Goal: Transaction & Acquisition: Purchase product/service

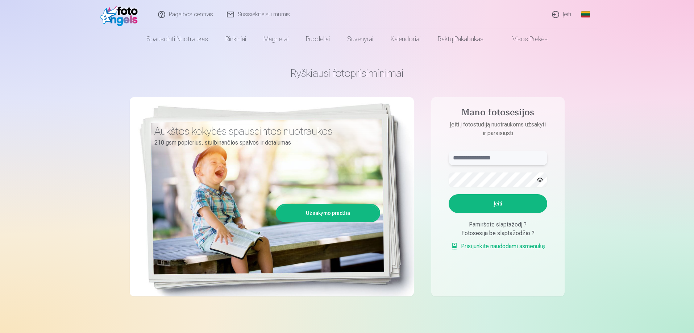
click at [477, 158] on input "text" at bounding box center [498, 158] width 99 height 14
type input "**********"
click at [500, 202] on button "Įeiti" at bounding box center [498, 203] width 99 height 19
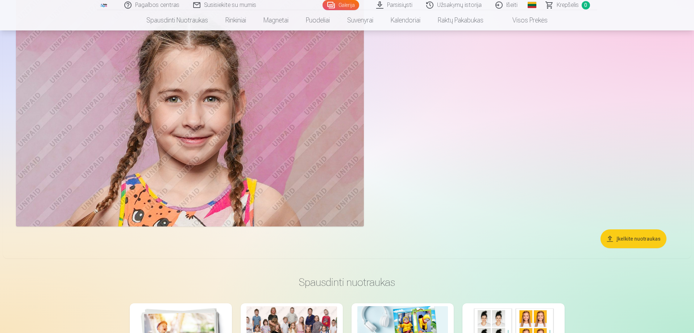
scroll to position [19832, 0]
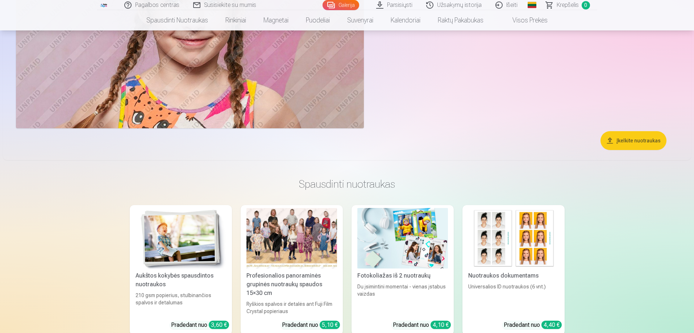
click at [640, 144] on button "Įkelkite nuotraukas" at bounding box center [634, 140] width 66 height 19
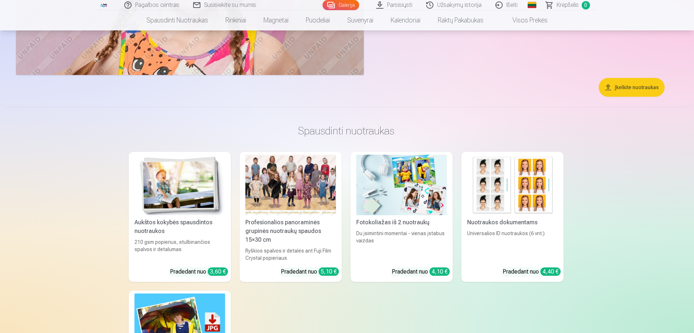
scroll to position [19885, 0]
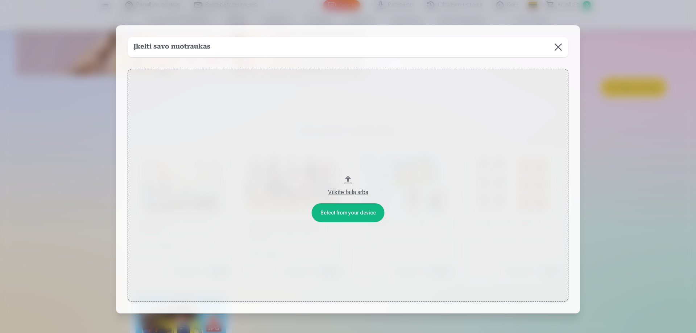
click at [555, 49] on button at bounding box center [558, 47] width 20 height 20
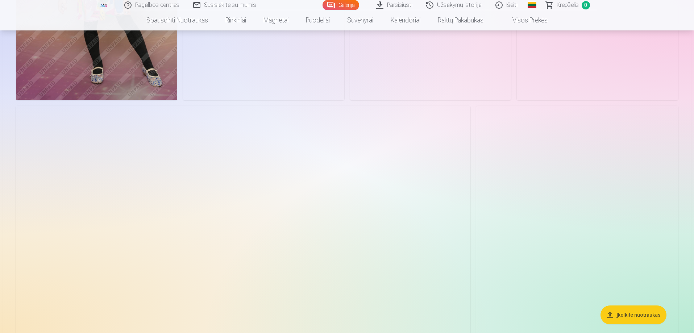
scroll to position [0, 0]
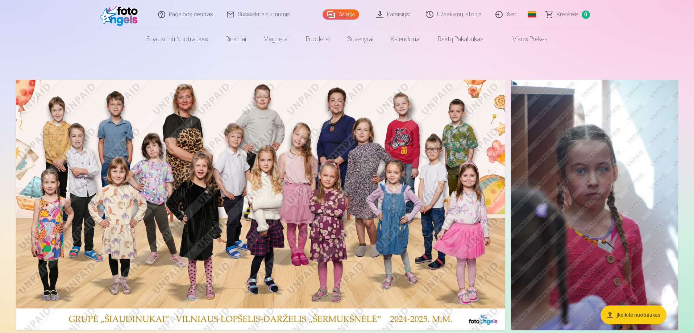
click at [366, 191] on img at bounding box center [260, 205] width 489 height 250
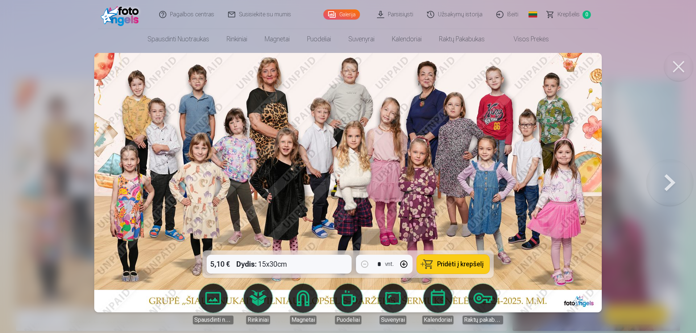
click at [440, 264] on span "Pridėti į krepšelį" at bounding box center [460, 264] width 46 height 7
click at [672, 184] on button at bounding box center [670, 182] width 46 height 121
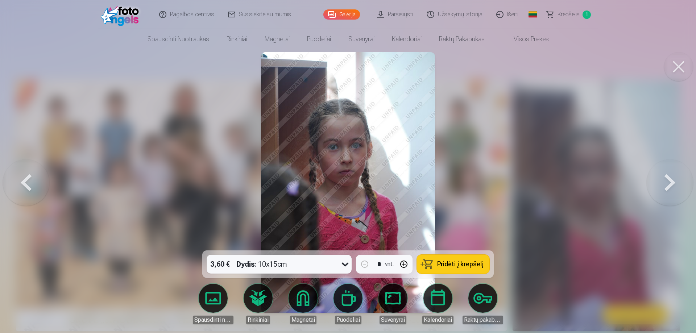
click at [674, 181] on button at bounding box center [670, 182] width 46 height 121
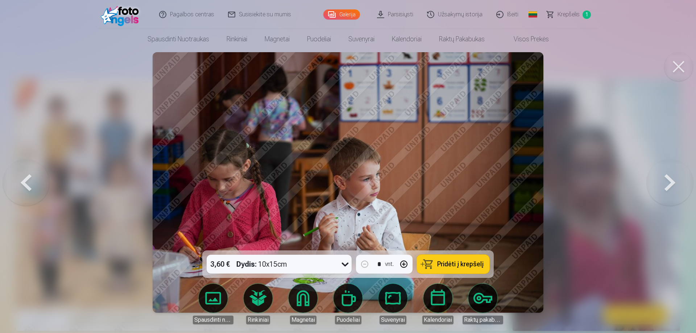
click at [470, 267] on span "Pridėti į krepšelį" at bounding box center [460, 264] width 46 height 7
click at [671, 184] on button at bounding box center [670, 182] width 46 height 121
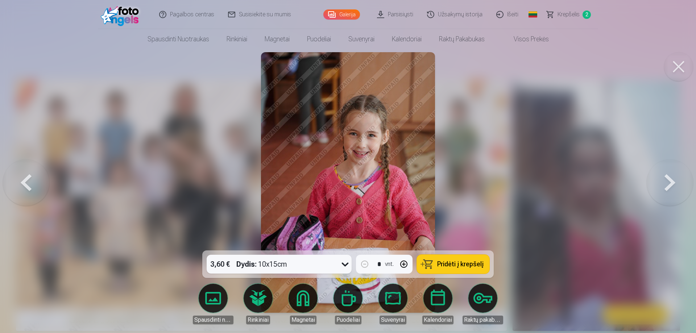
click at [474, 264] on span "Pridėti į krepšelį" at bounding box center [460, 264] width 46 height 7
click at [672, 181] on button at bounding box center [670, 182] width 46 height 121
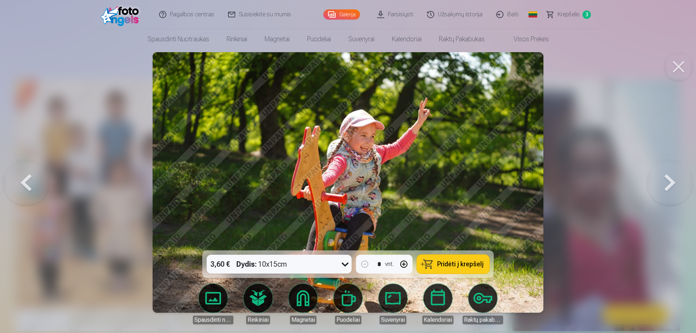
click at [457, 266] on span "Pridėti į krepšelį" at bounding box center [460, 264] width 46 height 7
click at [667, 185] on button at bounding box center [670, 182] width 46 height 121
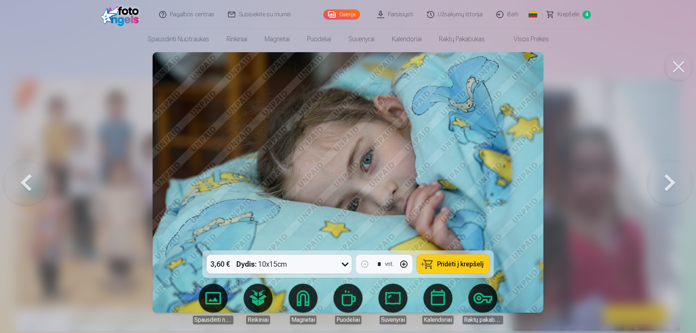
click at [473, 263] on span "Pridėti į krepšelį" at bounding box center [460, 264] width 46 height 7
click at [673, 181] on button at bounding box center [670, 182] width 46 height 121
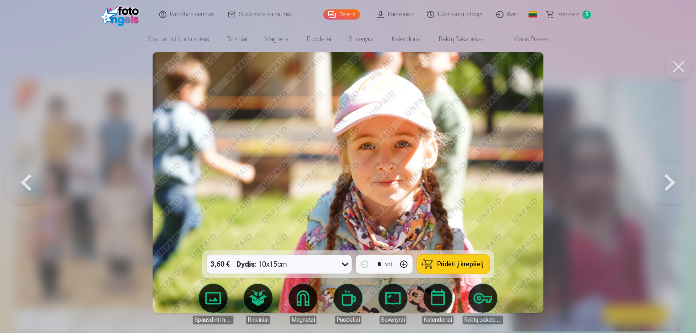
click at [456, 264] on span "Pridėti į krepšelį" at bounding box center [460, 264] width 46 height 7
click at [670, 191] on button at bounding box center [670, 182] width 46 height 121
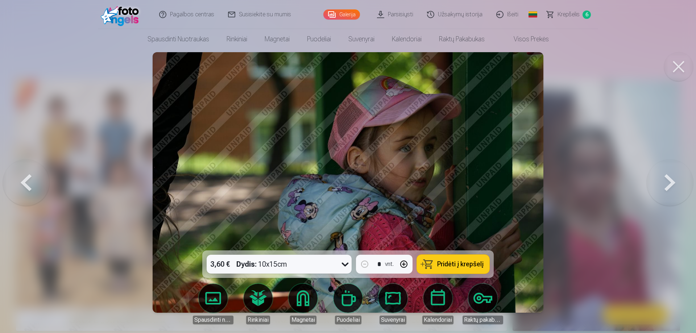
click at [665, 182] on button at bounding box center [670, 182] width 46 height 121
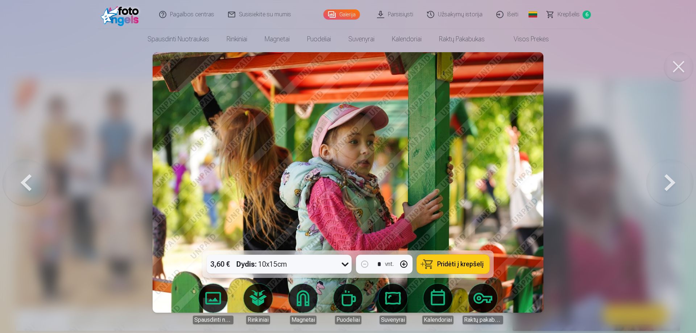
click at [665, 182] on button at bounding box center [670, 182] width 46 height 121
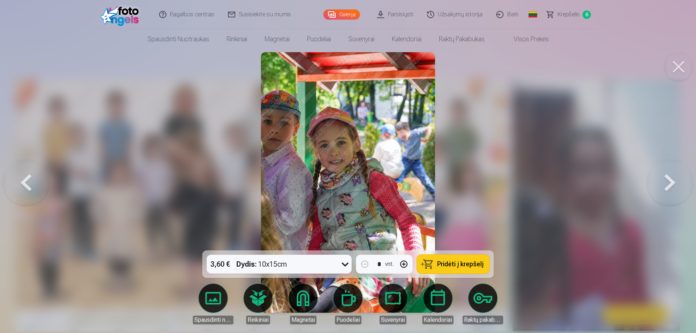
click at [665, 182] on button at bounding box center [670, 182] width 46 height 121
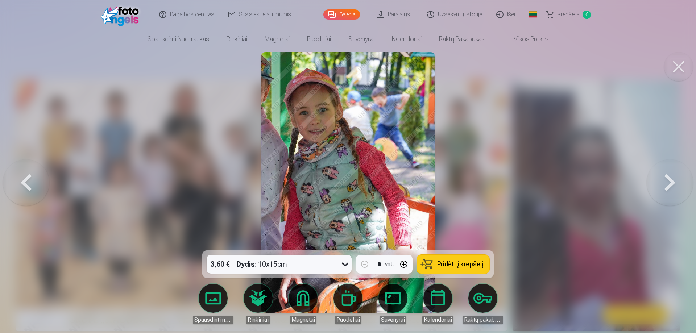
click at [665, 182] on button at bounding box center [670, 182] width 46 height 121
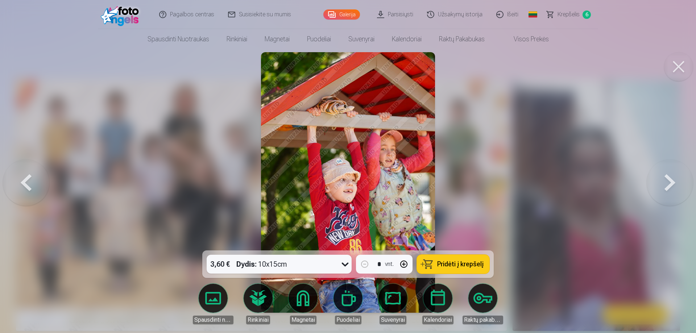
click at [665, 182] on button at bounding box center [670, 182] width 46 height 121
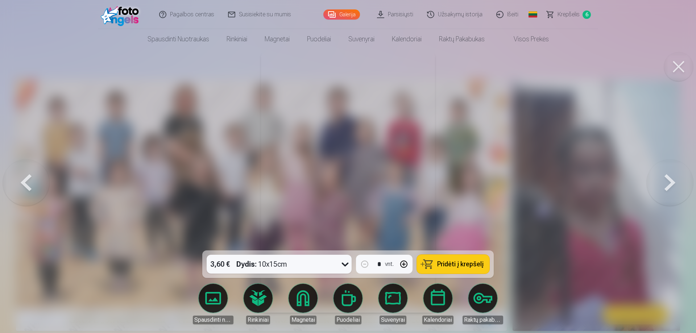
click at [665, 182] on button at bounding box center [670, 182] width 46 height 121
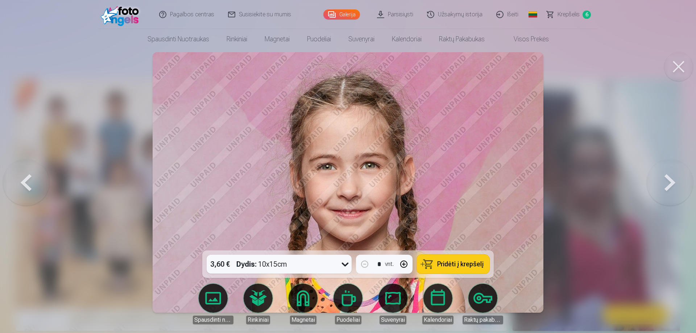
click at [455, 264] on span "Pridėti į krepšelį" at bounding box center [460, 264] width 46 height 7
click at [664, 189] on button at bounding box center [670, 182] width 46 height 121
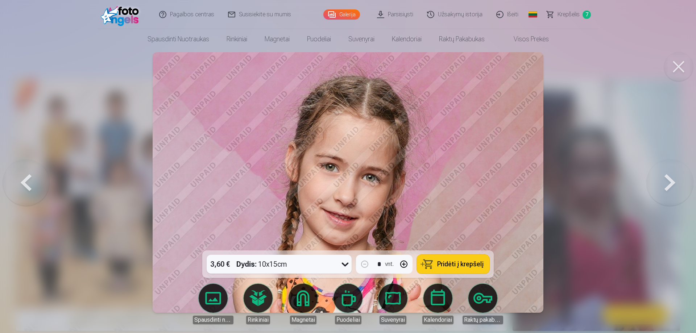
click at [664, 189] on button at bounding box center [670, 182] width 46 height 121
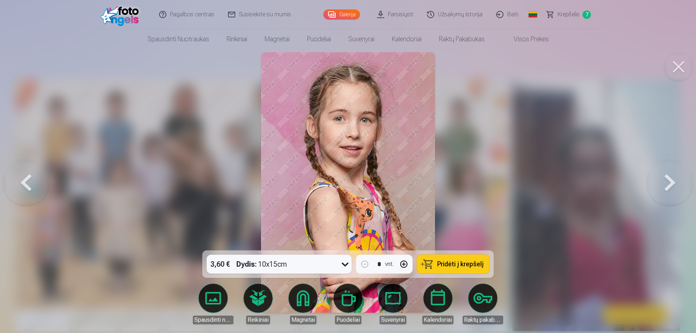
click at [461, 267] on span "Pridėti į krepšelį" at bounding box center [460, 264] width 46 height 7
click at [668, 184] on button at bounding box center [670, 182] width 46 height 121
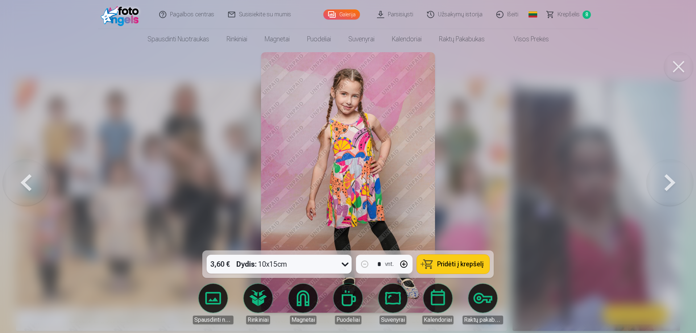
click at [473, 262] on span "Pridėti į krepšelį" at bounding box center [460, 264] width 46 height 7
click at [672, 185] on button at bounding box center [670, 182] width 46 height 121
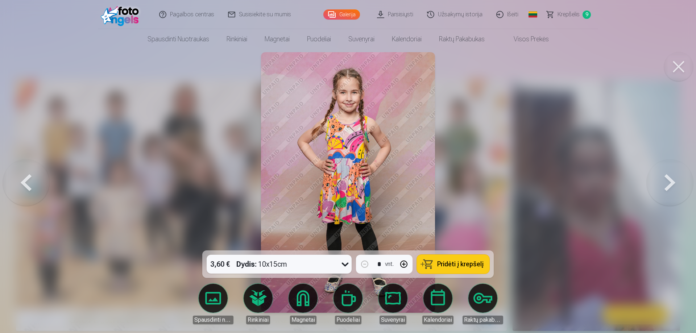
click at [672, 185] on button at bounding box center [670, 182] width 46 height 121
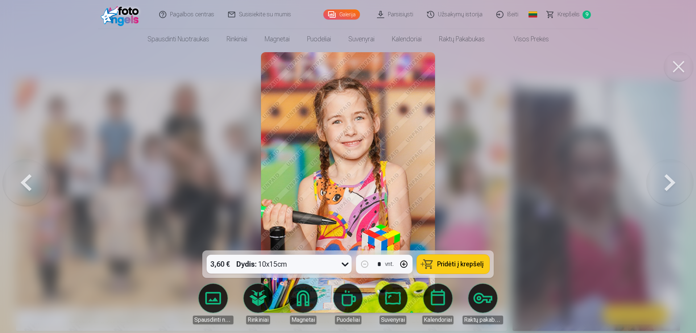
click at [672, 185] on button at bounding box center [670, 182] width 46 height 121
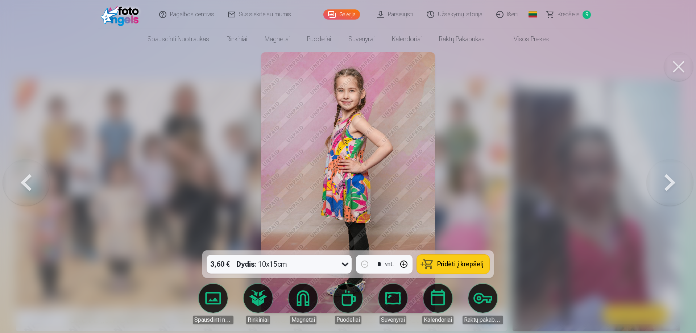
click at [663, 197] on button at bounding box center [670, 182] width 46 height 121
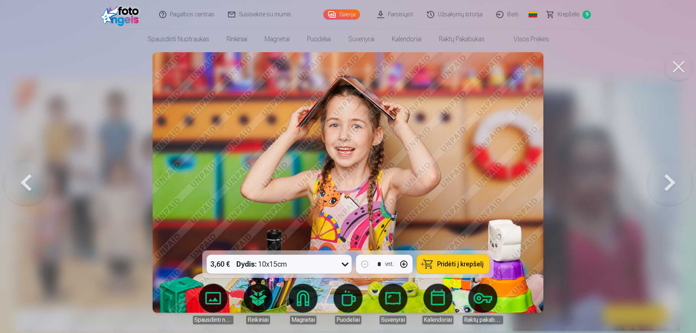
click at [460, 268] on span "Pridėti į krepšelį" at bounding box center [460, 264] width 46 height 7
click at [661, 179] on button at bounding box center [670, 182] width 46 height 121
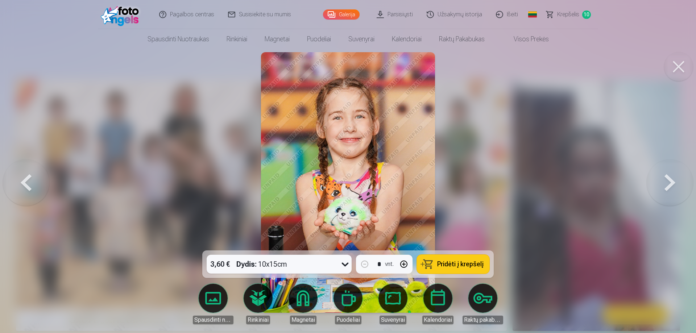
click at [661, 179] on button at bounding box center [670, 182] width 46 height 121
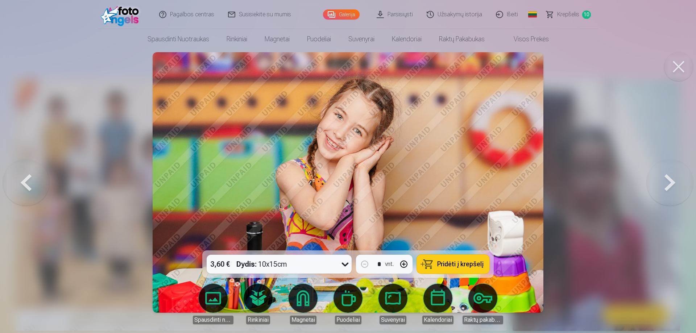
click at [474, 265] on span "Pridėti į krepšelį" at bounding box center [460, 264] width 46 height 7
click at [671, 187] on button at bounding box center [670, 182] width 46 height 121
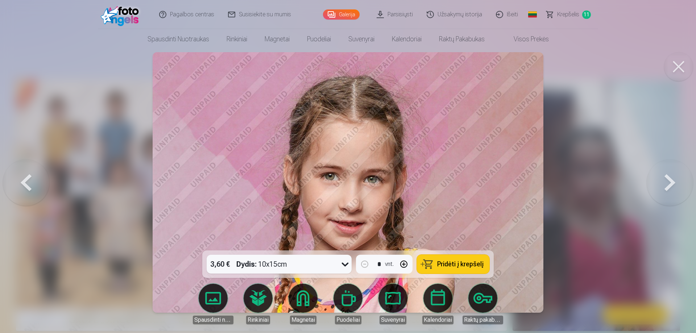
click at [671, 187] on button at bounding box center [670, 182] width 46 height 121
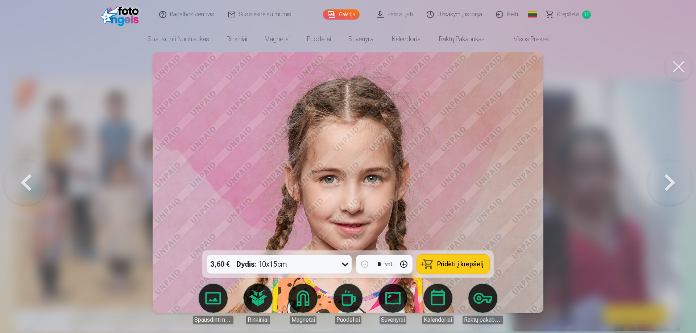
click at [671, 187] on button at bounding box center [670, 182] width 46 height 121
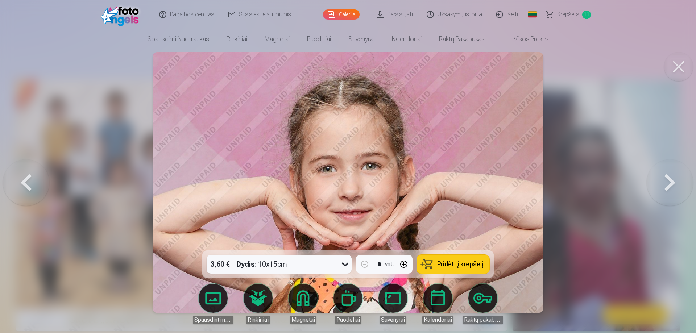
click at [671, 187] on button at bounding box center [670, 182] width 46 height 121
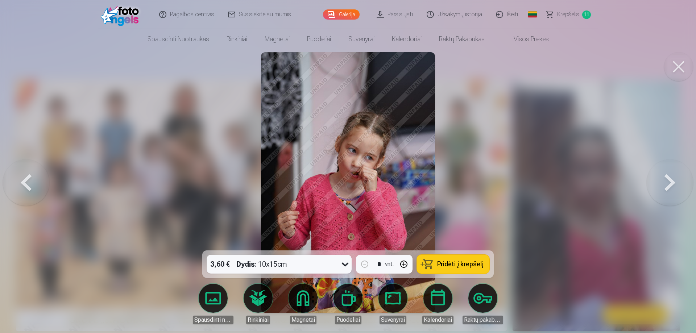
click at [671, 187] on button at bounding box center [670, 182] width 46 height 121
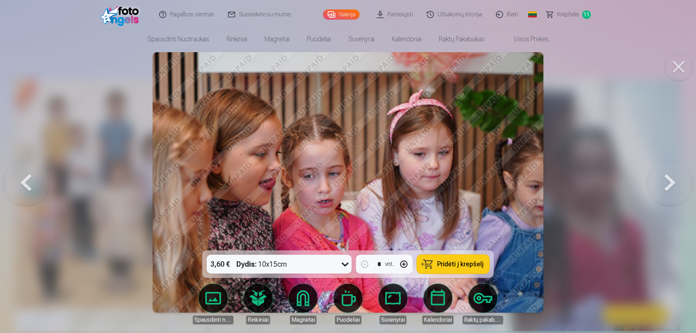
click at [671, 187] on button at bounding box center [670, 182] width 46 height 121
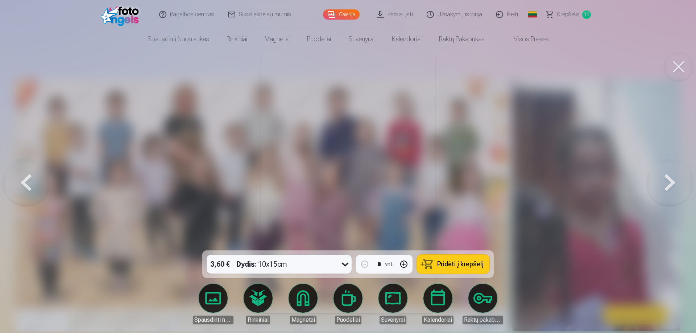
click at [671, 187] on button at bounding box center [670, 182] width 46 height 121
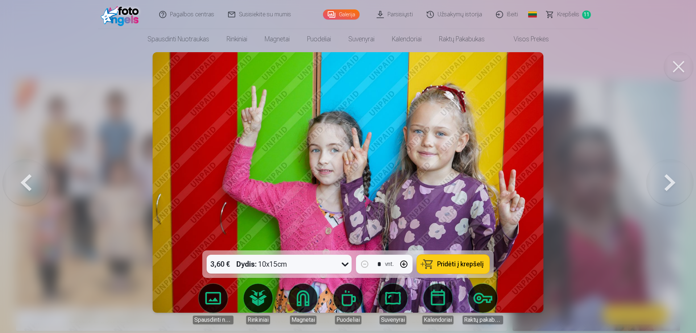
click at [461, 269] on button "Pridėti į krepšelį" at bounding box center [453, 264] width 72 height 19
click at [666, 187] on button at bounding box center [670, 182] width 46 height 121
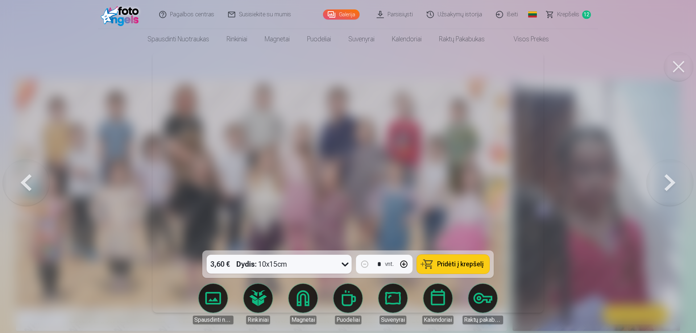
click at [666, 187] on button at bounding box center [670, 182] width 46 height 121
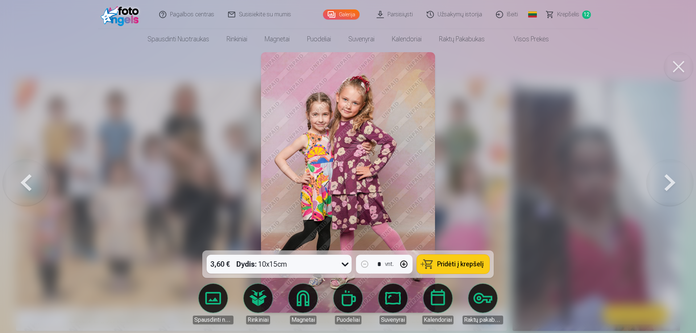
click at [479, 262] on span "Pridėti į krepšelį" at bounding box center [460, 264] width 46 height 7
click at [670, 182] on button at bounding box center [670, 182] width 46 height 121
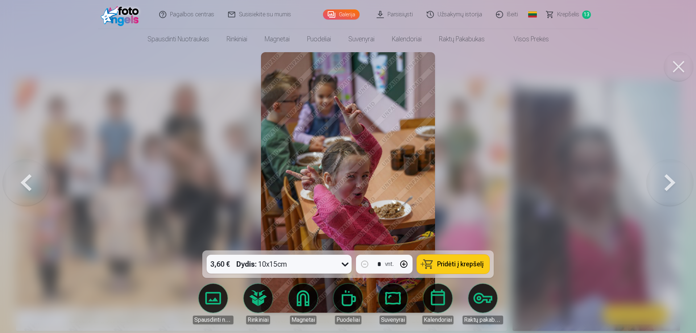
click at [470, 263] on span "Pridėti į krepšelį" at bounding box center [460, 264] width 46 height 7
click at [668, 184] on button at bounding box center [670, 182] width 46 height 121
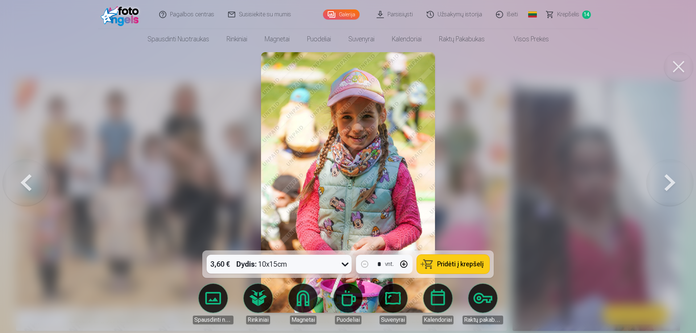
click at [668, 184] on button at bounding box center [670, 182] width 46 height 121
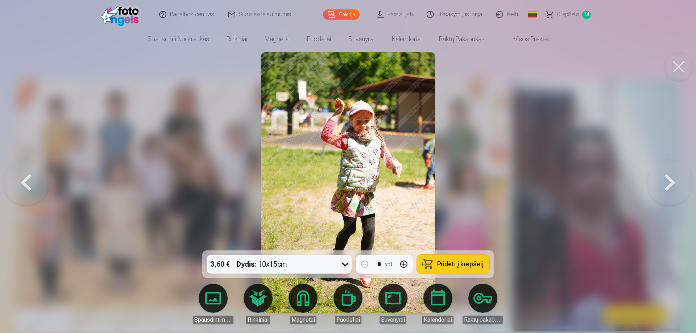
click at [462, 262] on span "Pridėti į krepšelį" at bounding box center [460, 264] width 46 height 7
click at [670, 183] on button at bounding box center [670, 182] width 46 height 121
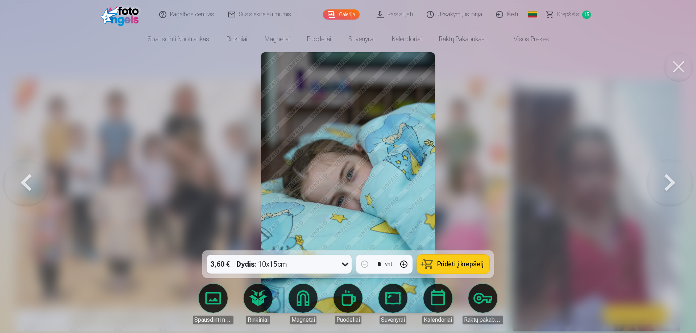
click at [670, 183] on button at bounding box center [670, 182] width 46 height 121
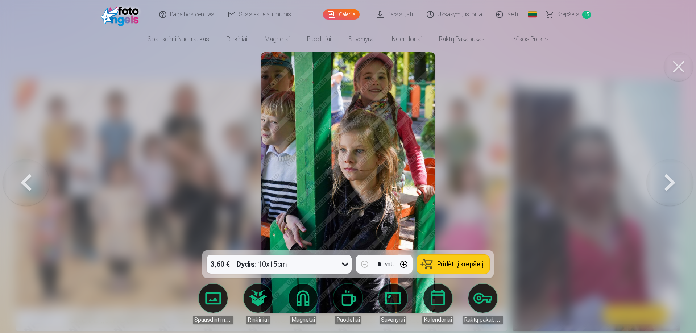
click at [465, 266] on span "Pridėti į krepšelį" at bounding box center [460, 264] width 46 height 7
click at [564, 15] on span "Krepšelis" at bounding box center [568, 14] width 22 height 9
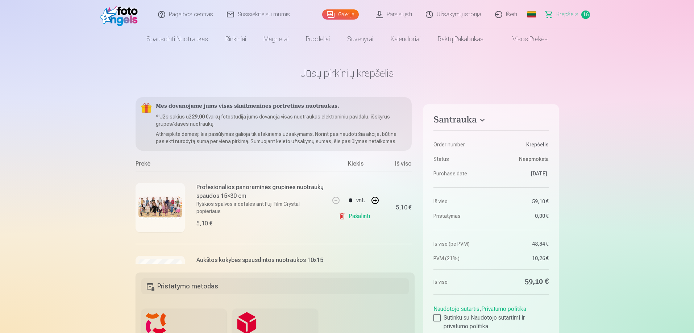
click at [348, 17] on link "Galerija" at bounding box center [340, 14] width 37 height 10
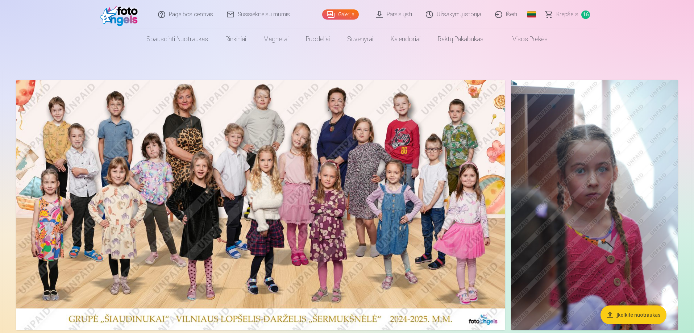
click at [636, 314] on button "Įkelkite nuotraukas" at bounding box center [634, 315] width 66 height 19
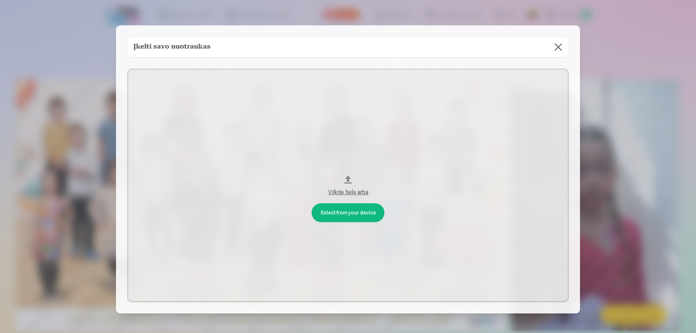
click at [348, 215] on button "Vilkite failą arba" at bounding box center [348, 185] width 441 height 233
click at [353, 209] on button "Vilkite failą arba" at bounding box center [348, 185] width 441 height 233
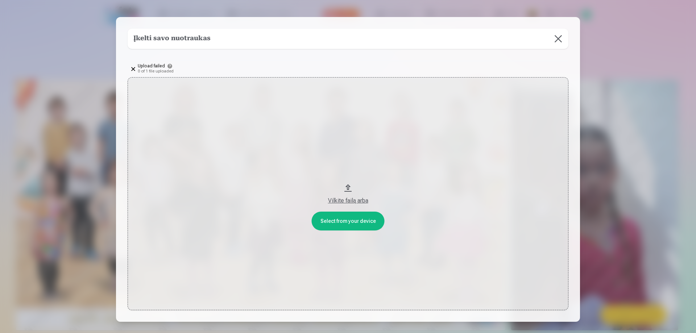
click at [364, 223] on button "Vilkite failą arba" at bounding box center [348, 193] width 441 height 233
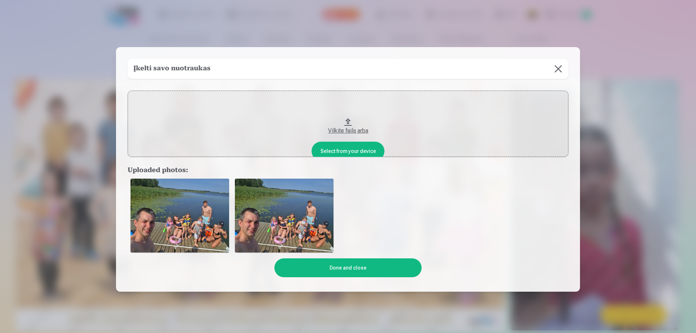
click at [277, 221] on img at bounding box center [284, 216] width 99 height 74
click at [335, 266] on button "Done and close" at bounding box center [347, 267] width 147 height 19
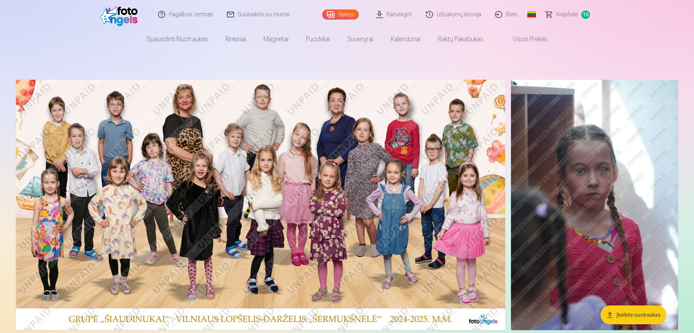
click at [634, 315] on button "Įkelkite nuotraukas" at bounding box center [634, 315] width 66 height 19
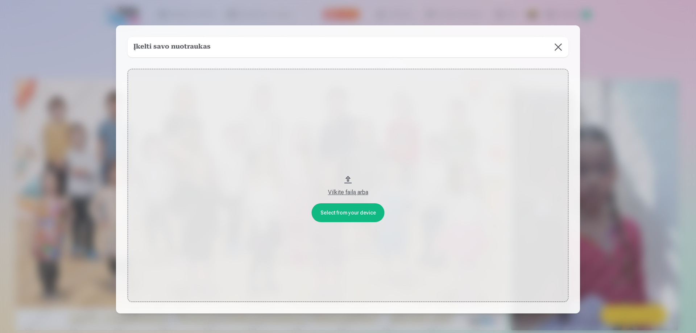
click at [347, 210] on button "Vilkite failą arba" at bounding box center [348, 185] width 441 height 233
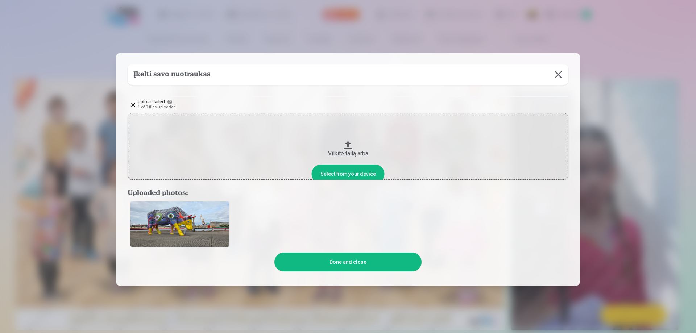
click at [342, 222] on div at bounding box center [348, 224] width 441 height 51
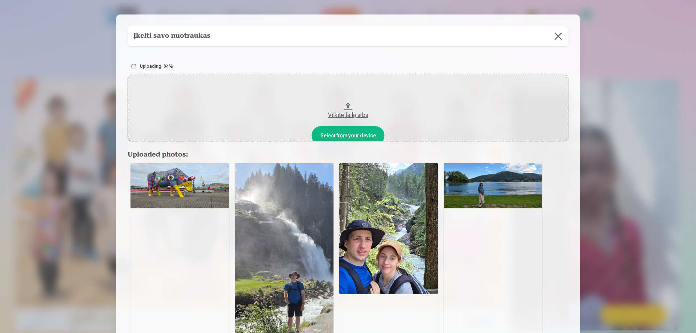
click at [557, 34] on button at bounding box center [558, 36] width 20 height 20
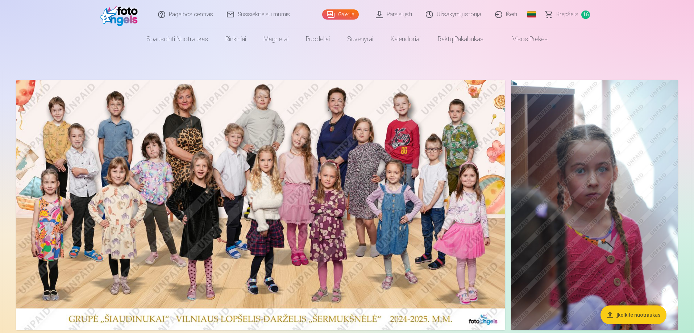
click at [566, 18] on span "Krepšelis" at bounding box center [567, 14] width 22 height 9
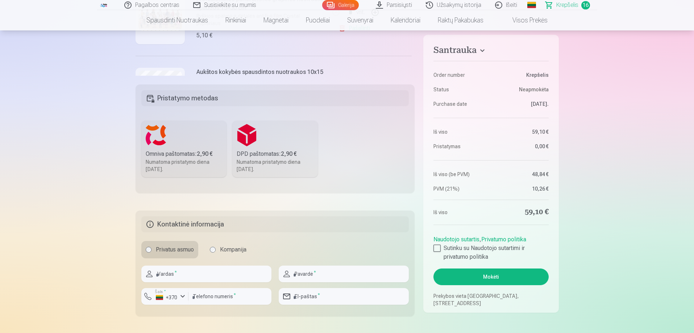
scroll to position [121, 0]
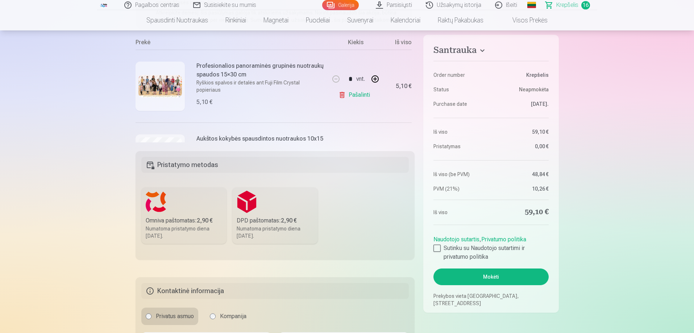
click at [341, 4] on link "Galerija" at bounding box center [340, 5] width 37 height 10
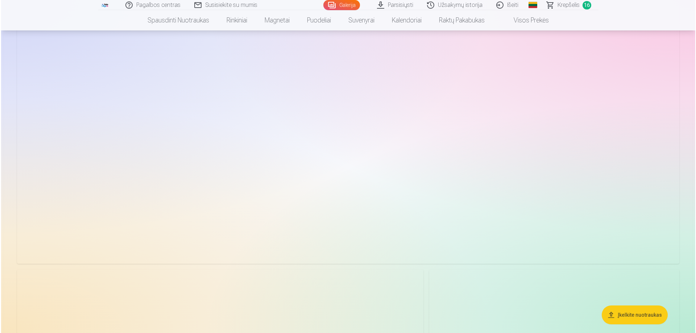
scroll to position [20191, 0]
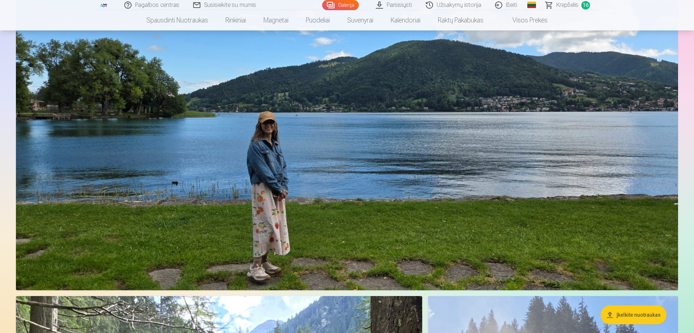
click at [483, 274] on img at bounding box center [347, 137] width 662 height 306
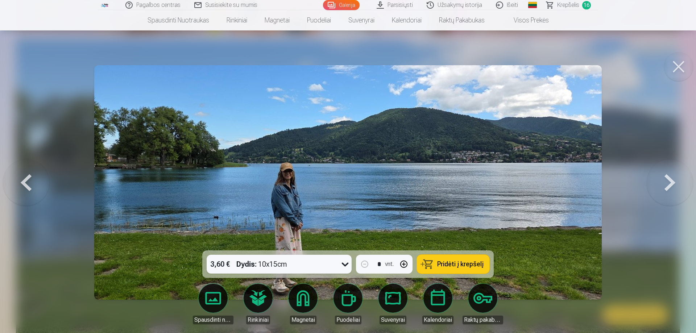
click at [458, 262] on span "Pridėti į krepšelį" at bounding box center [460, 264] width 46 height 7
click at [671, 182] on button at bounding box center [670, 182] width 46 height 121
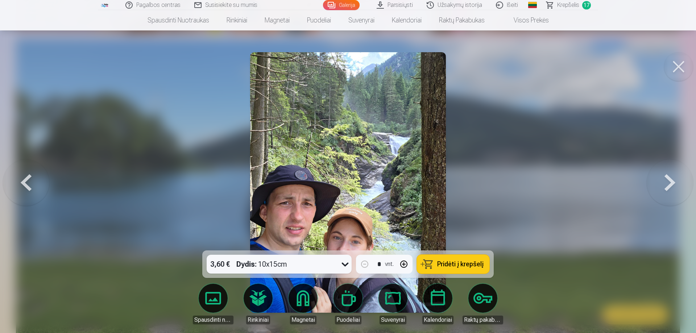
click at [460, 267] on span "Pridėti į krepšelį" at bounding box center [460, 264] width 46 height 7
click at [671, 189] on button at bounding box center [670, 182] width 46 height 121
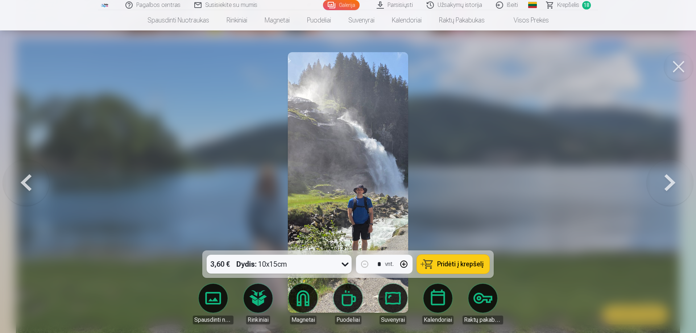
click at [452, 268] on span "Pridėti į krepšelį" at bounding box center [460, 264] width 46 height 7
click at [673, 188] on button at bounding box center [670, 182] width 46 height 121
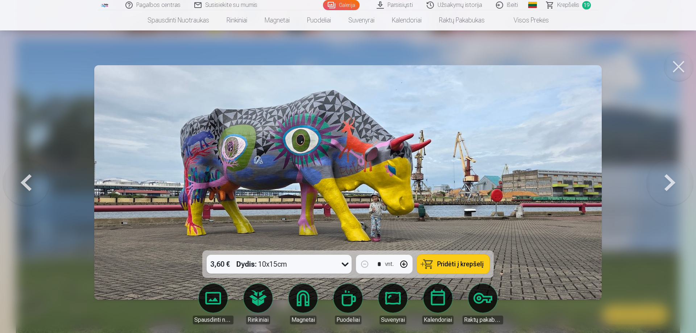
click at [450, 268] on span "Pridėti į krepšelį" at bounding box center [460, 264] width 46 height 7
click at [669, 183] on button at bounding box center [670, 182] width 46 height 121
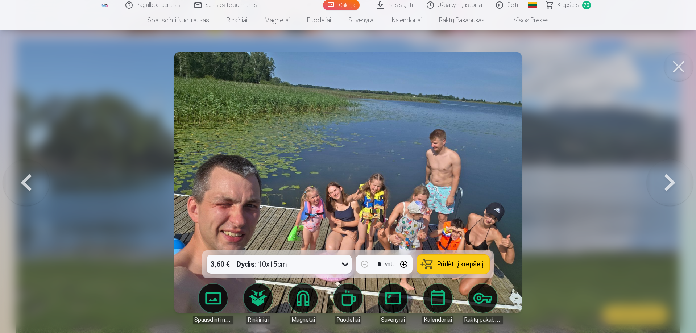
click at [462, 265] on span "Pridėti į krepšelį" at bounding box center [460, 264] width 46 height 7
click at [670, 180] on button at bounding box center [670, 182] width 46 height 121
click at [573, 3] on span "Krepšelis" at bounding box center [568, 5] width 22 height 9
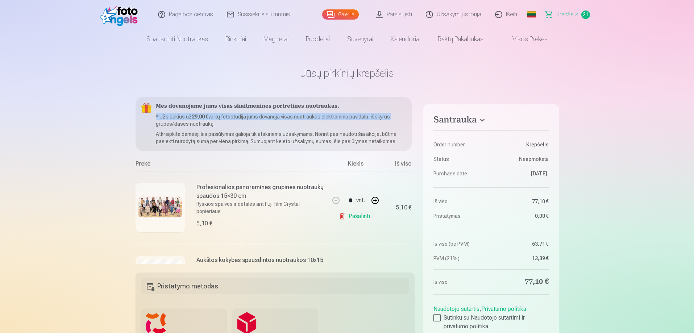
drag, startPoint x: 415, startPoint y: 108, endPoint x: 417, endPoint y: 120, distance: 11.3
click at [417, 120] on div "Santrauka Order number Krepšelis Status Neapmokėta Purchase date [DATE]. Iš vis…" at bounding box center [347, 305] width 423 height 416
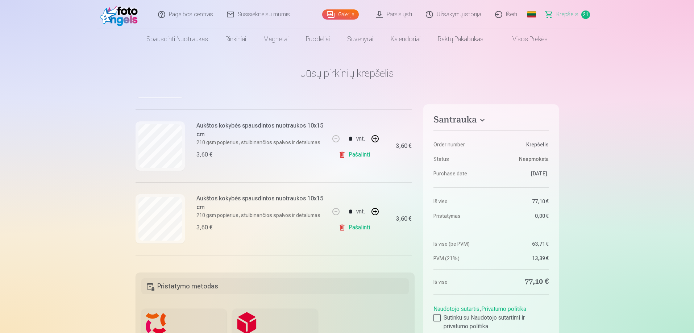
scroll to position [1439, 0]
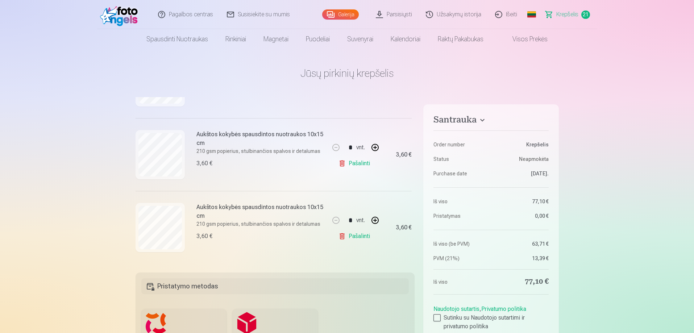
click at [357, 237] on link "Pašalinti" at bounding box center [356, 236] width 34 height 14
click at [361, 239] on link "Pašalinti" at bounding box center [356, 236] width 34 height 14
click at [357, 233] on link "Pašalinti" at bounding box center [356, 236] width 34 height 14
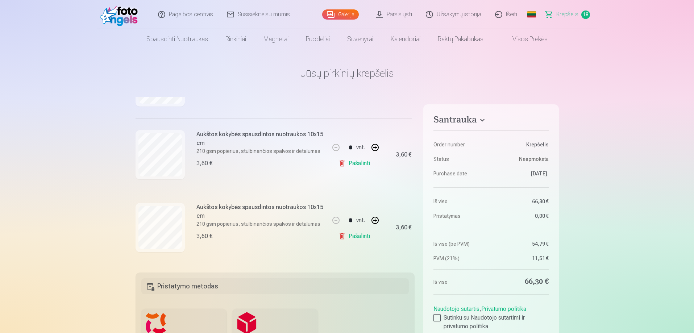
scroll to position [1220, 0]
click at [357, 233] on link "Pašalinti" at bounding box center [356, 236] width 34 height 14
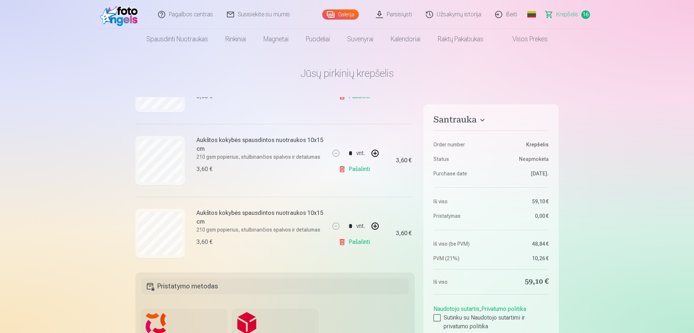
scroll to position [341, 0]
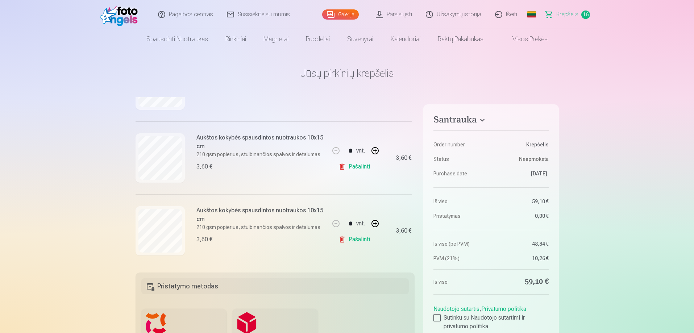
click at [409, 150] on div "3,60 €" at bounding box center [397, 157] width 29 height 73
click at [362, 166] on link "Pašalinti" at bounding box center [356, 166] width 34 height 14
drag, startPoint x: 416, startPoint y: 154, endPoint x: 417, endPoint y: 167, distance: 13.4
click at [417, 167] on div "Santrauka Order number Krepšelis Status Neapmokėta Purchase date [DATE]. Iš vis…" at bounding box center [347, 305] width 423 height 416
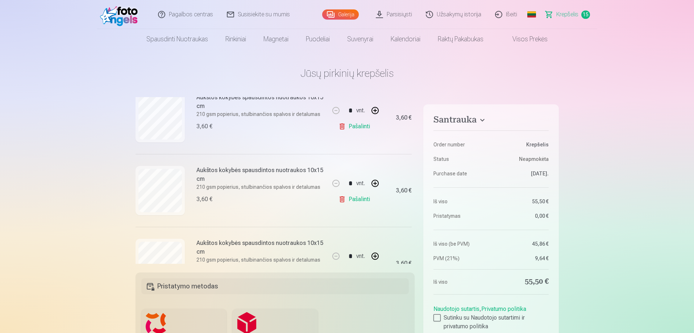
scroll to position [460, 0]
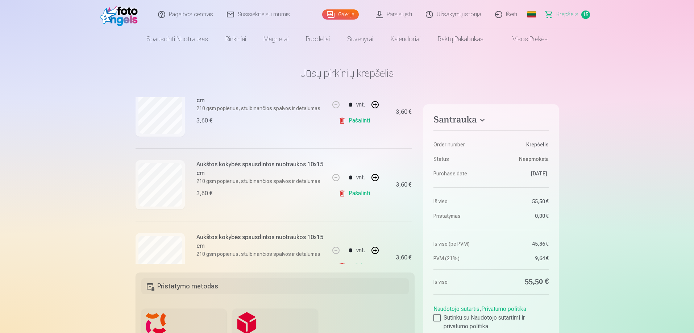
click at [361, 120] on link "Pašalinti" at bounding box center [356, 120] width 34 height 14
drag, startPoint x: 415, startPoint y: 171, endPoint x: 413, endPoint y: 158, distance: 13.5
click at [413, 158] on div "Mes dovanojame jums visas skaitmenines portretines nuotraukas. * Užsisakius už …" at bounding box center [275, 180] width 279 height 167
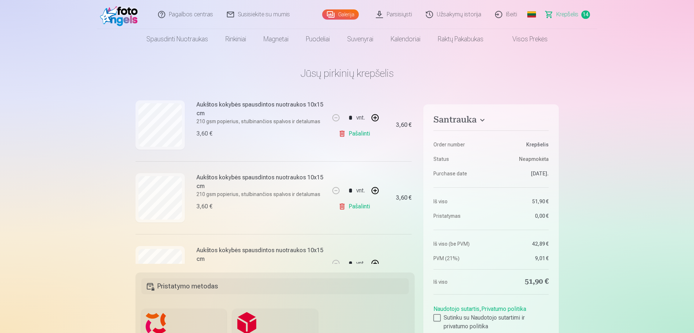
scroll to position [598, 0]
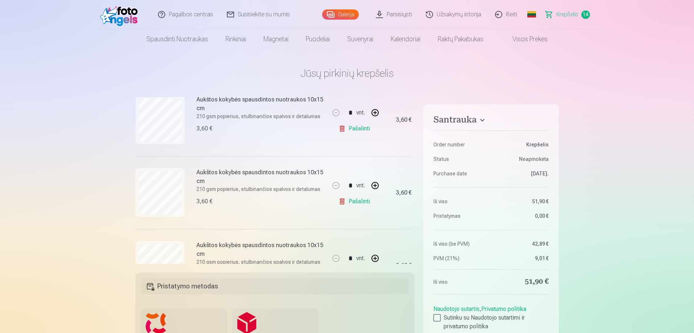
click at [355, 202] on link "Pašalinti" at bounding box center [356, 201] width 34 height 14
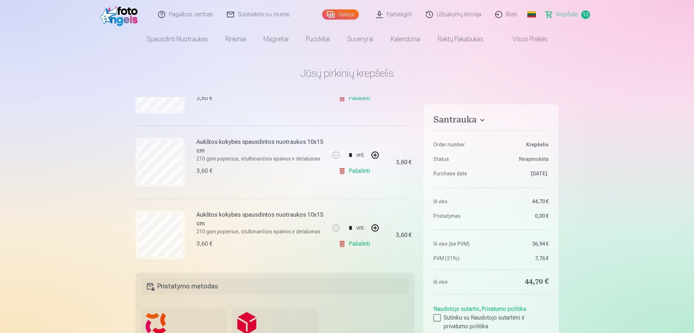
scroll to position [704, 0]
click at [365, 168] on link "Pašalinti" at bounding box center [356, 168] width 34 height 14
click at [355, 240] on link "Pašalinti" at bounding box center [356, 241] width 34 height 14
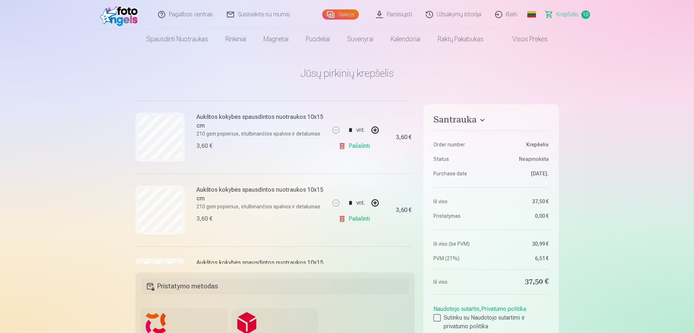
scroll to position [292, 0]
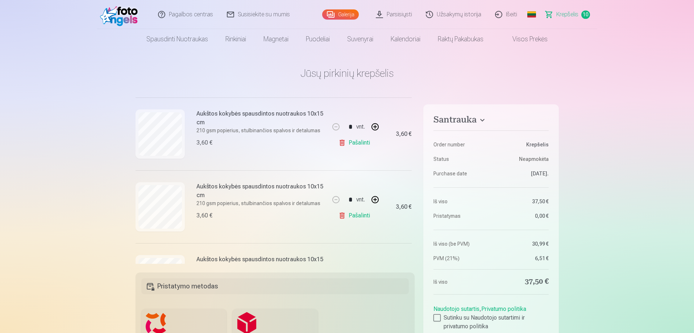
click at [458, 173] on dt "Purchase date" at bounding box center [461, 173] width 54 height 7
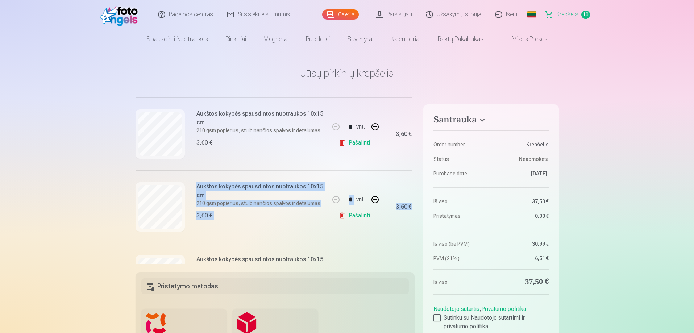
scroll to position [292, 17]
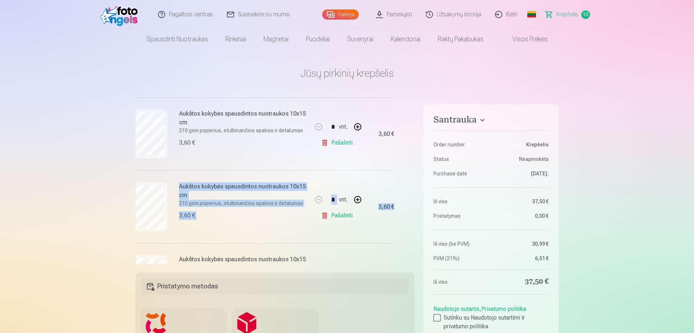
drag, startPoint x: 414, startPoint y: 170, endPoint x: 406, endPoint y: 145, distance: 26.7
click at [406, 145] on div "Mes dovanojame jums visas skaitmenines portretines nuotraukas. * Užsisakius už …" at bounding box center [275, 180] width 279 height 167
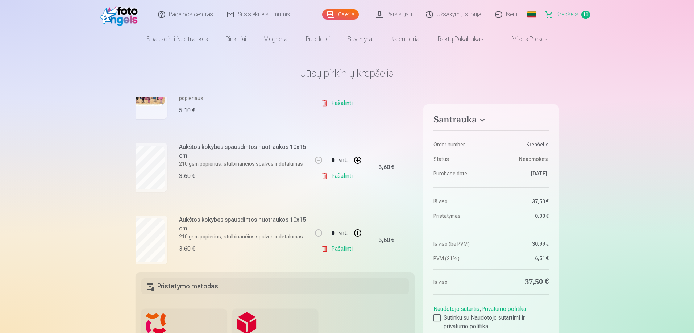
scroll to position [128, 17]
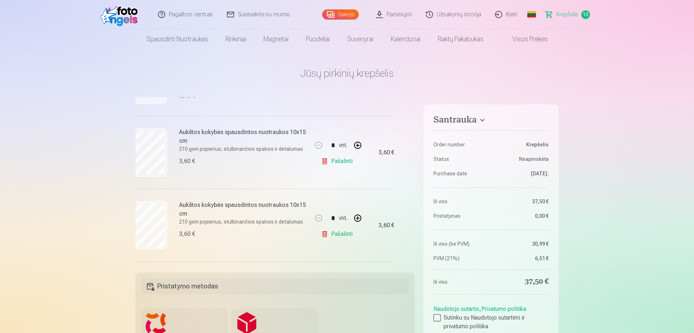
click at [339, 161] on link "Pašalinti" at bounding box center [338, 161] width 34 height 14
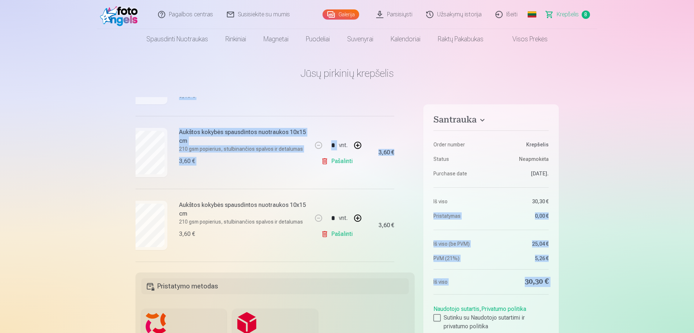
drag, startPoint x: 414, startPoint y: 146, endPoint x: 421, endPoint y: 216, distance: 69.9
click at [421, 216] on div "Santrauka Order number Krepšelis Status Neapmokėta Purchase date [DATE]. Iš vis…" at bounding box center [347, 305] width 423 height 416
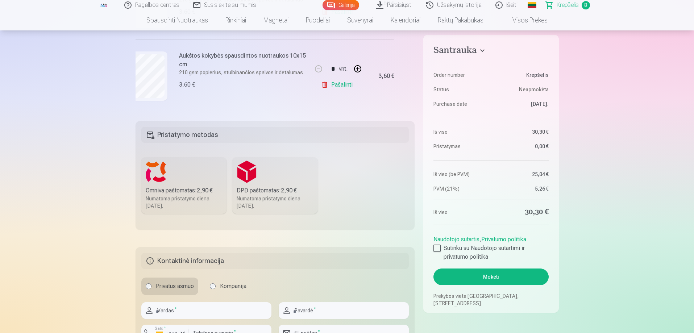
scroll to position [233, 0]
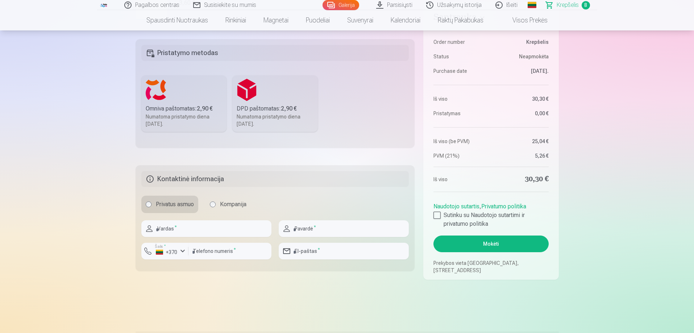
click at [264, 109] on div "DPD paštomatas : 2,90 €" at bounding box center [275, 108] width 77 height 9
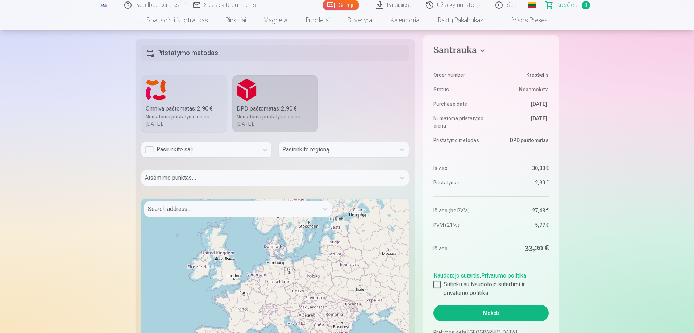
click at [206, 151] on div "Pasirinkite šalį" at bounding box center [200, 149] width 110 height 9
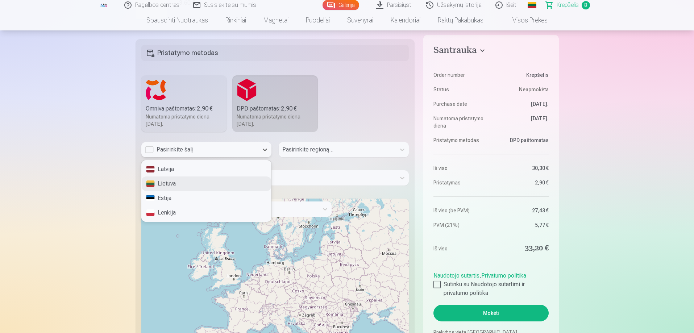
click at [190, 182] on div "Lietuva" at bounding box center [206, 184] width 129 height 14
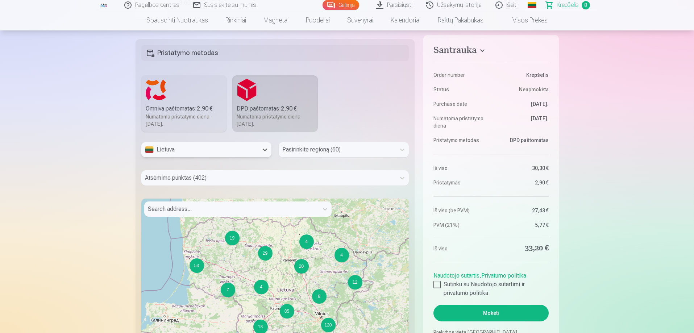
click at [311, 153] on div at bounding box center [337, 150] width 110 height 10
type input "******"
click at [310, 169] on div "[GEOGRAPHIC_DATA]" at bounding box center [343, 169] width 129 height 14
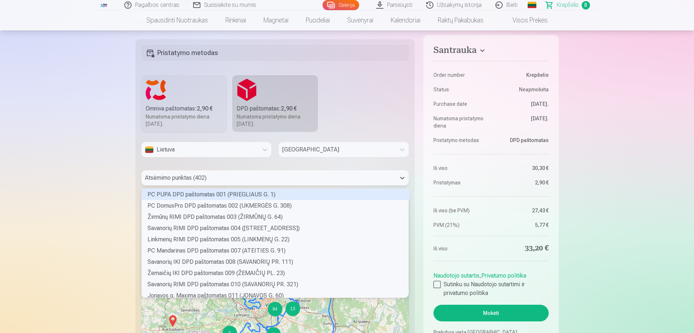
click at [212, 179] on div at bounding box center [269, 178] width 248 height 10
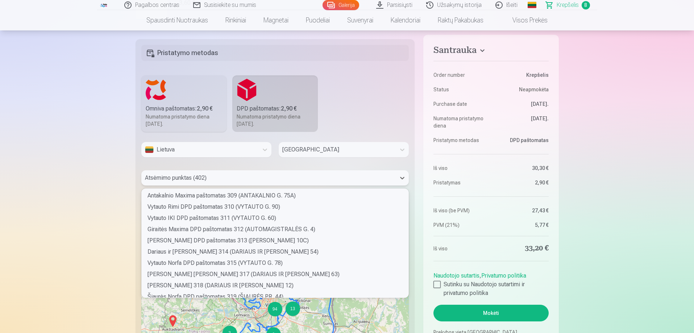
scroll to position [3425, 0]
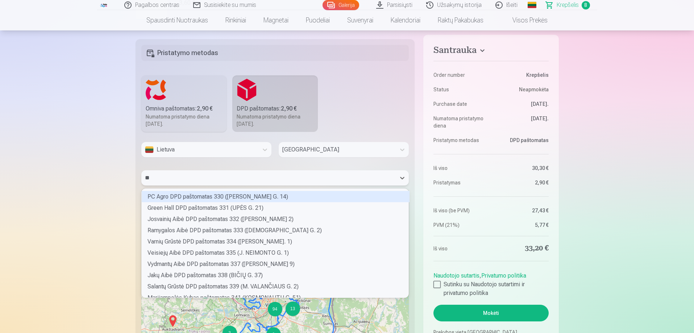
type input "***"
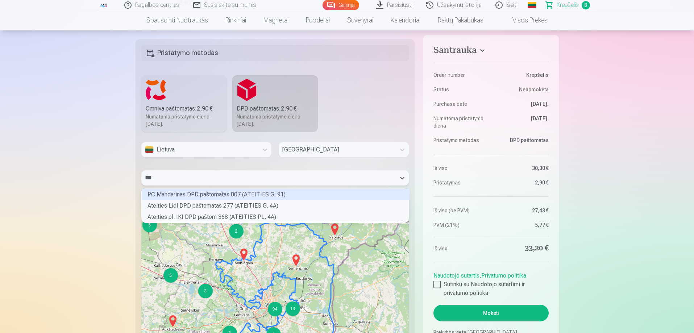
scroll to position [32, 265]
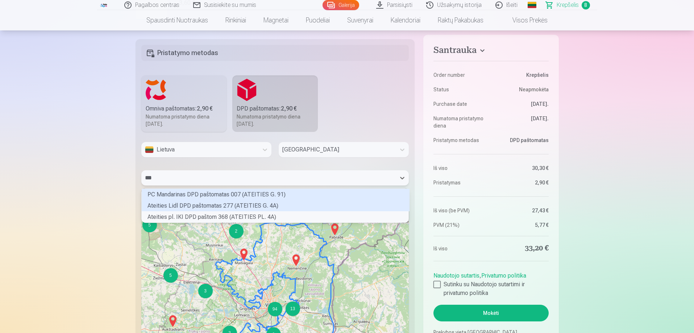
click at [214, 205] on div "Ateities Lidl DPD paštomatas 277 (ATEITIES G. 4A)" at bounding box center [276, 205] width 268 height 11
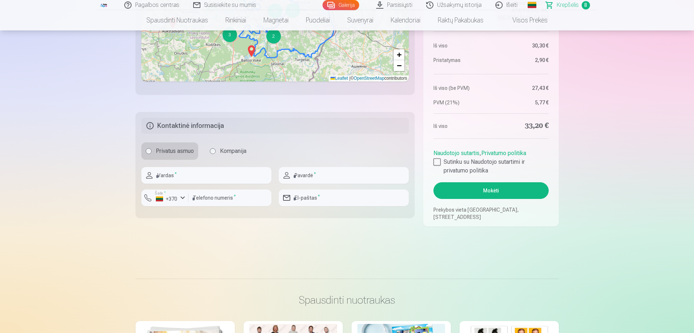
scroll to position [535, 0]
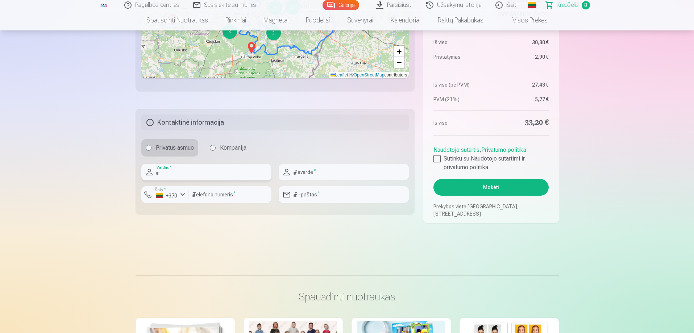
click at [224, 175] on input "text" at bounding box center [206, 172] width 130 height 17
type input "****"
click at [356, 176] on input "text" at bounding box center [344, 172] width 130 height 17
type input "*******"
click at [229, 195] on input "number" at bounding box center [229, 194] width 83 height 17
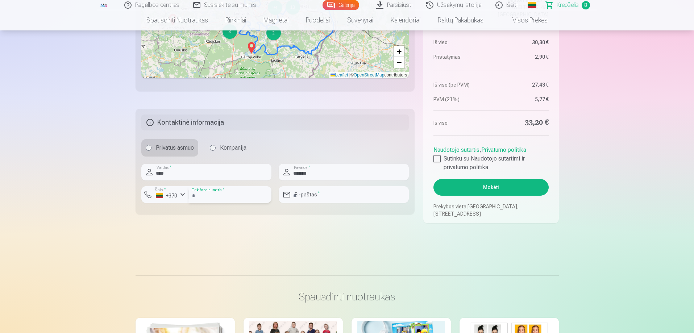
type input "********"
click at [327, 195] on input "email" at bounding box center [344, 194] width 130 height 17
type input "**********"
click at [437, 158] on div at bounding box center [437, 158] width 7 height 7
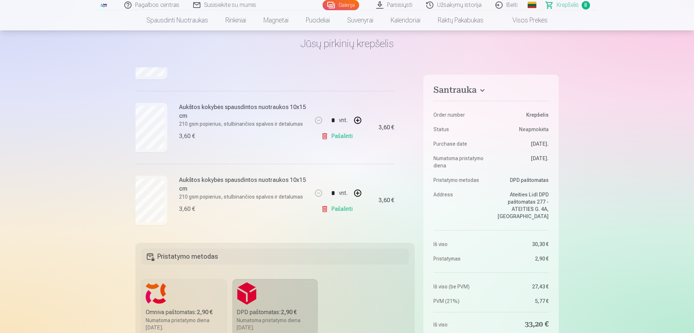
scroll to position [492, 17]
click at [415, 221] on div "Mes dovanojame jums visas skaitmenines portretines nuotraukas. * Užsisakius už …" at bounding box center [275, 150] width 279 height 167
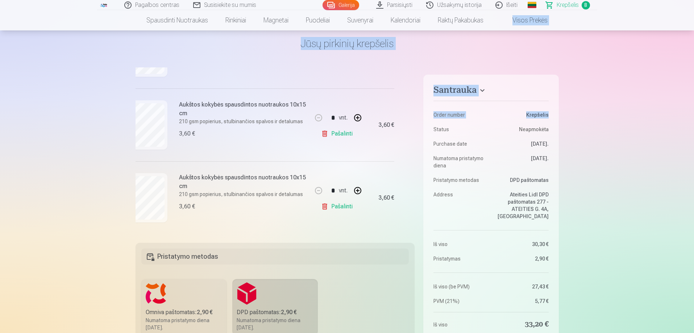
drag, startPoint x: 693, startPoint y: 17, endPoint x: 685, endPoint y: 112, distance: 95.4
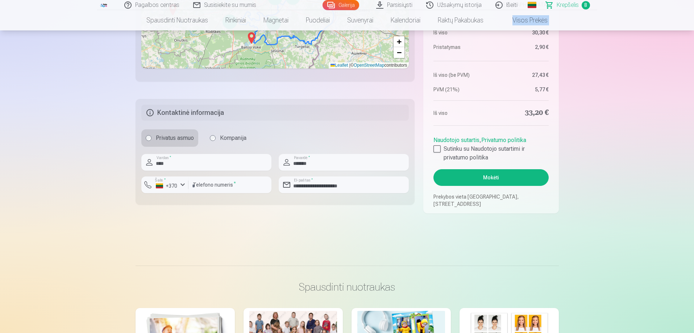
scroll to position [479, 0]
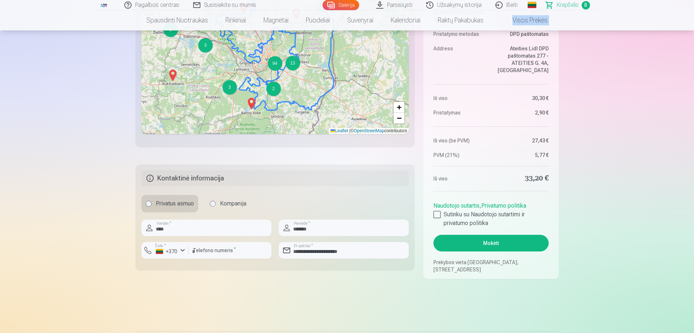
click at [489, 248] on button "Mokėti" at bounding box center [491, 243] width 115 height 17
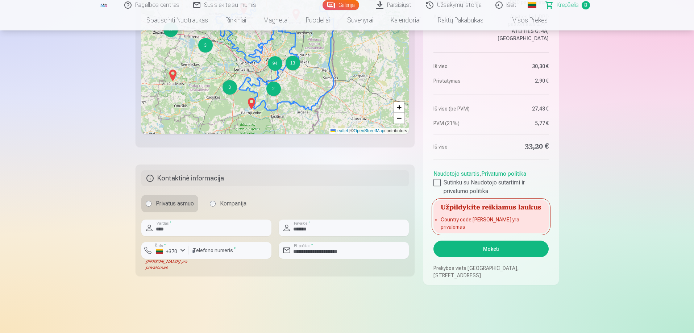
click at [471, 224] on li "Country code : [PERSON_NAME] yra privalomas" at bounding box center [491, 223] width 100 height 14
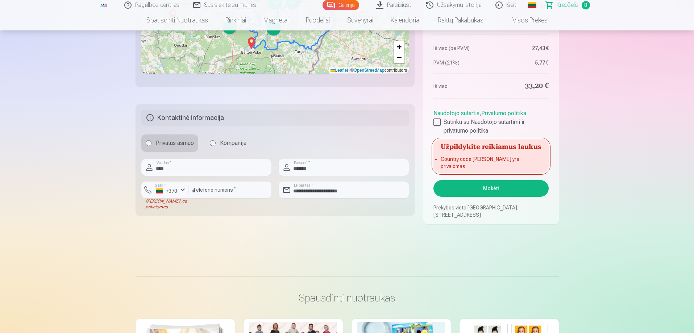
scroll to position [480, 0]
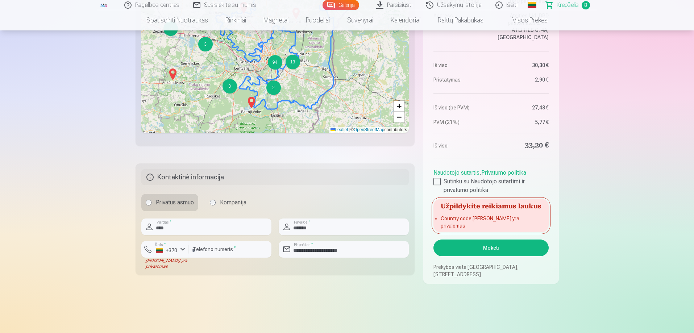
click at [488, 225] on li "Country code : [PERSON_NAME] yra privalomas" at bounding box center [491, 222] width 100 height 14
click at [467, 212] on h5 "Užpildykite reikiamus laukus" at bounding box center [491, 205] width 115 height 13
drag, startPoint x: 694, startPoint y: 82, endPoint x: 696, endPoint y: 41, distance: 41.0
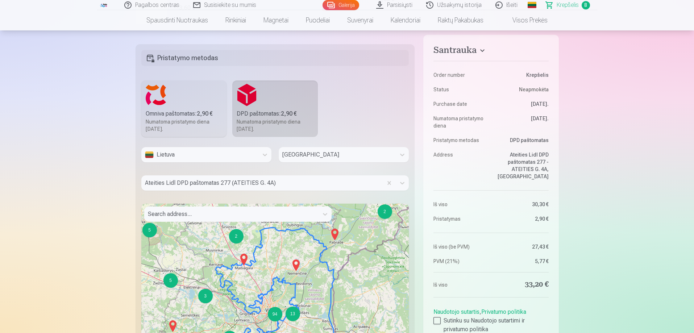
scroll to position [219, 0]
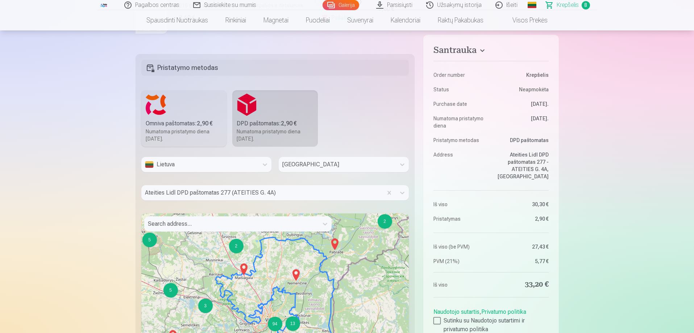
click at [395, 167] on div "[GEOGRAPHIC_DATA]" at bounding box center [337, 164] width 117 height 15
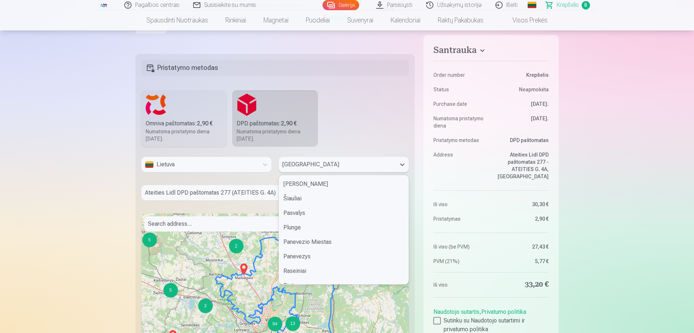
scroll to position [506, 0]
click at [395, 167] on div "[GEOGRAPHIC_DATA]" at bounding box center [337, 164] width 117 height 15
click at [347, 167] on div at bounding box center [337, 164] width 110 height 10
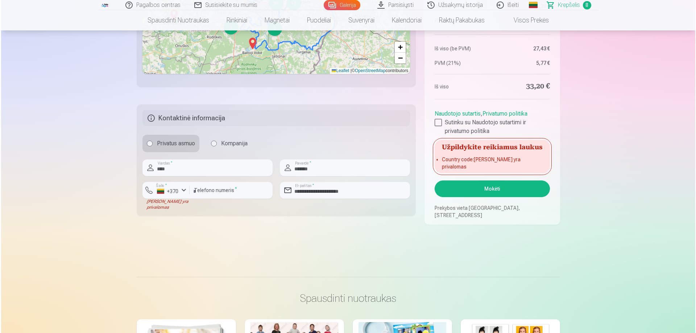
scroll to position [513, 0]
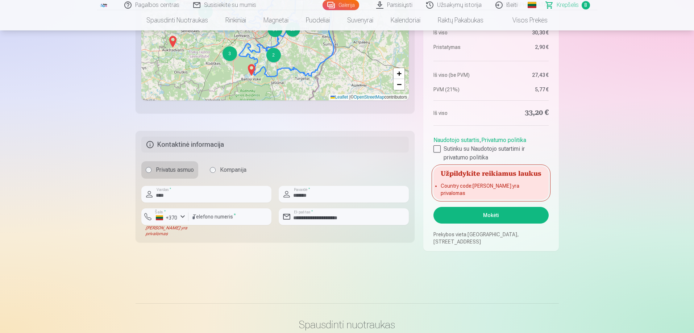
click at [501, 215] on button "Mokėti" at bounding box center [491, 215] width 115 height 17
click at [157, 217] on div "+370" at bounding box center [167, 217] width 22 height 7
click at [183, 235] on li "+370 Lietuva" at bounding box center [180, 234] width 66 height 14
click at [183, 218] on div "button" at bounding box center [182, 216] width 9 height 9
click at [210, 235] on li "+370 Lietuva" at bounding box center [180, 234] width 66 height 14
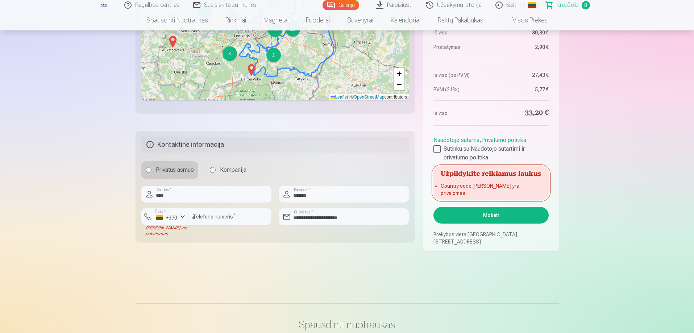
click at [486, 209] on button "Mokėti" at bounding box center [491, 215] width 115 height 17
